Goal: Go to known website: Go to known website

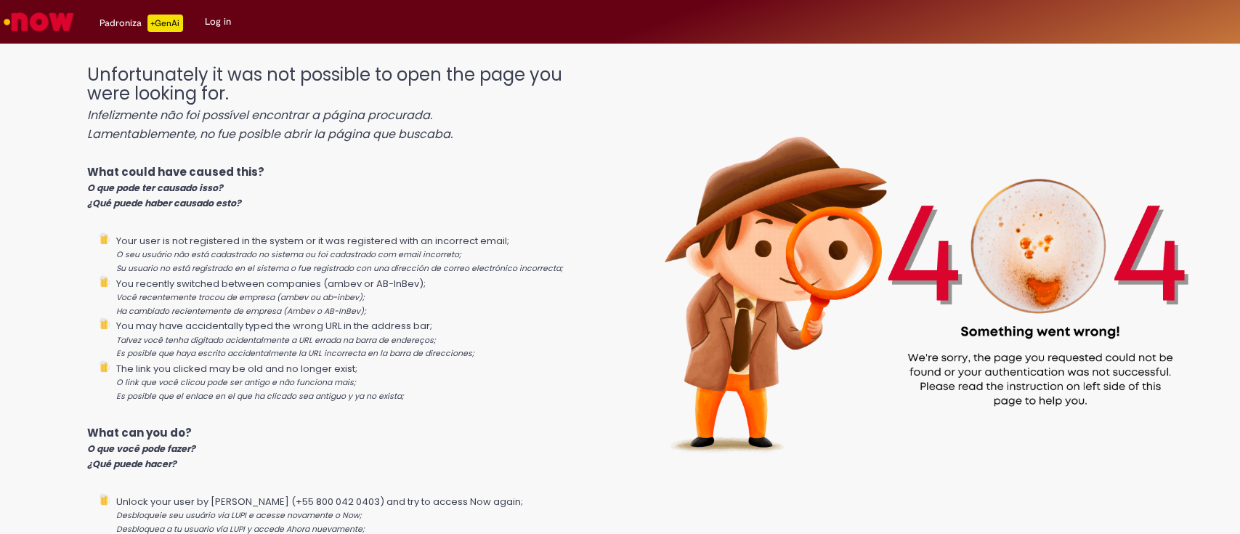
click at [51, 17] on img "Go to homepage" at bounding box center [38, 21] width 75 height 29
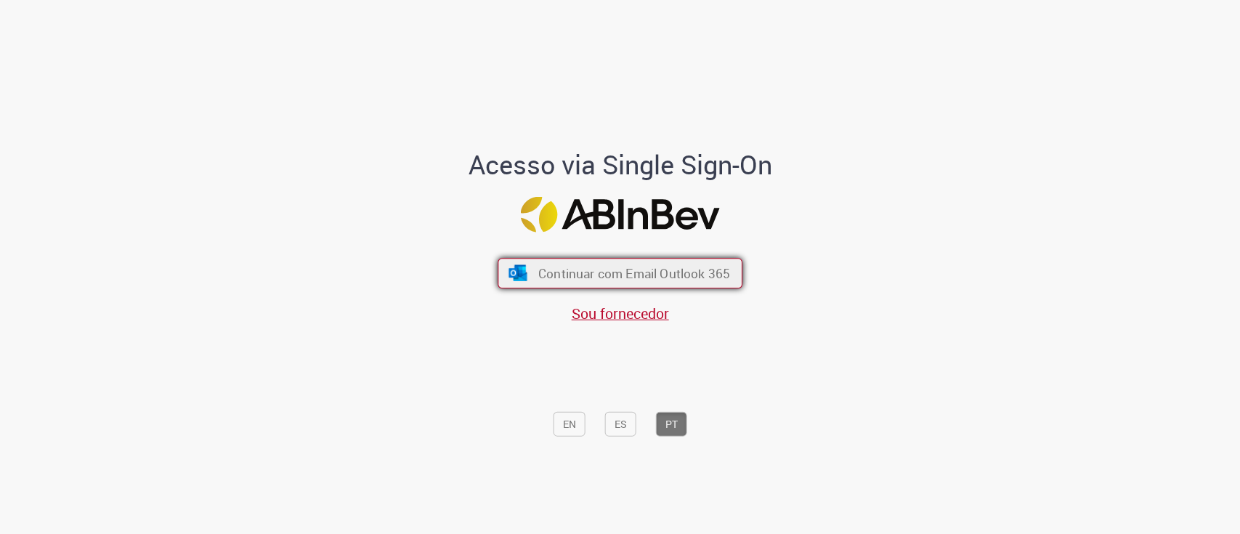
click at [604, 279] on span "Continuar com Email Outlook 365" at bounding box center [634, 272] width 192 height 17
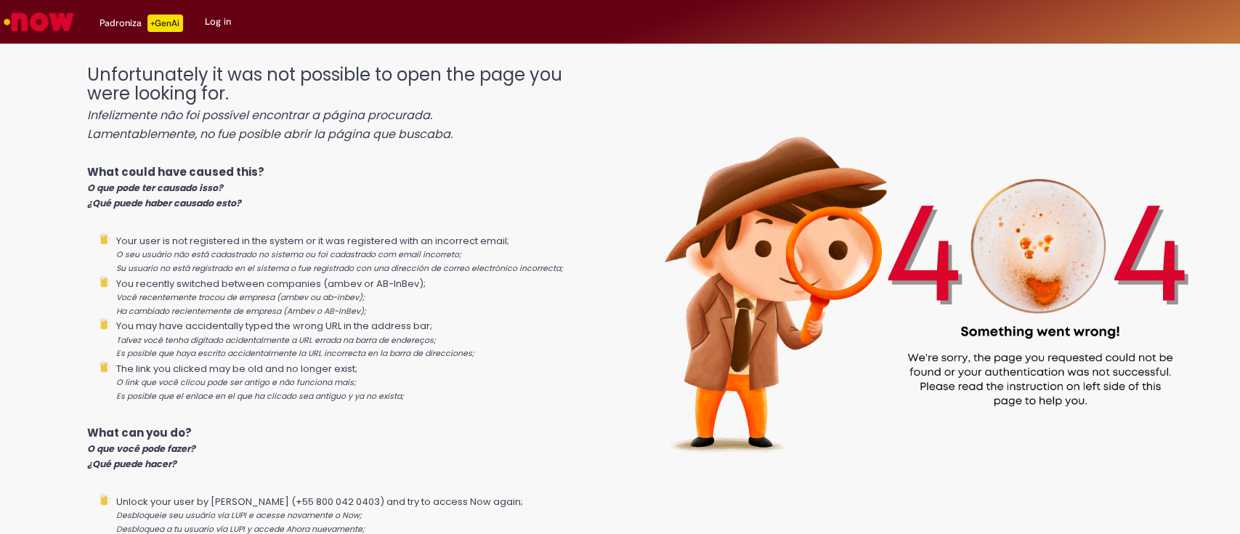
click at [63, 19] on img "Go to homepage" at bounding box center [38, 21] width 75 height 29
click at [38, 26] on img "Go to homepage" at bounding box center [38, 21] width 75 height 29
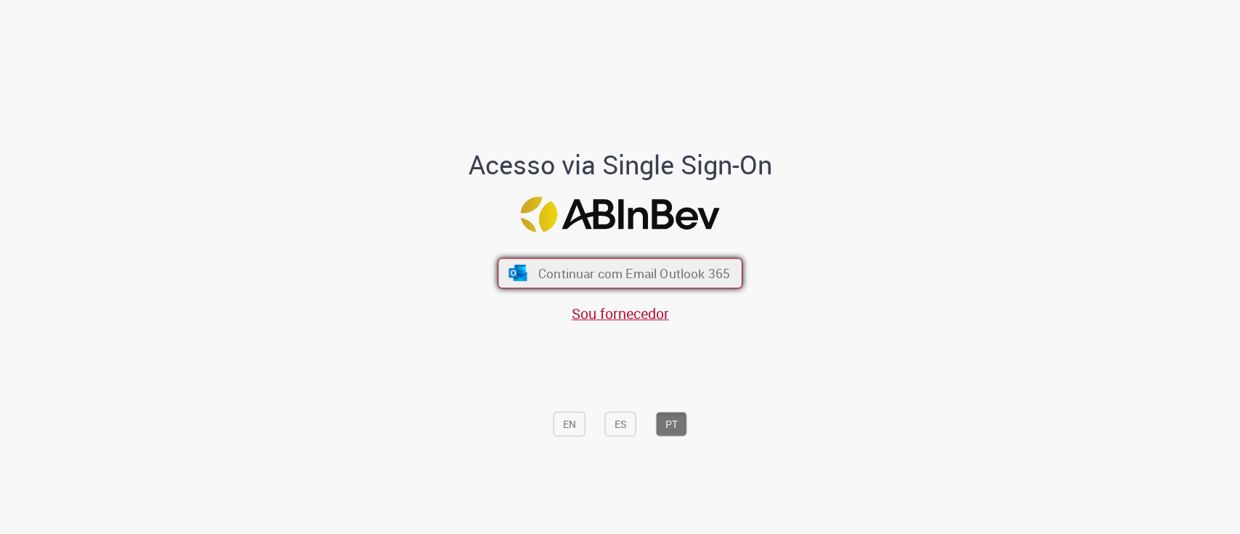
click at [662, 270] on span "Continuar com Email Outlook 365" at bounding box center [634, 272] width 192 height 17
